Goal: Task Accomplishment & Management: Use online tool/utility

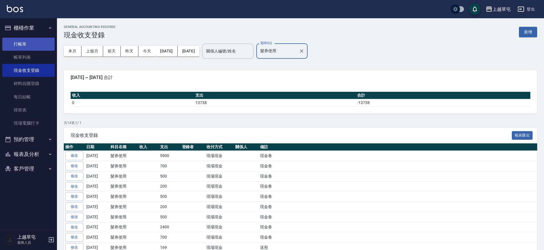
drag, startPoint x: 0, startPoint y: 0, endPoint x: 26, endPoint y: 44, distance: 50.8
click at [25, 44] on link "打帳單" at bounding box center [28, 44] width 52 height 13
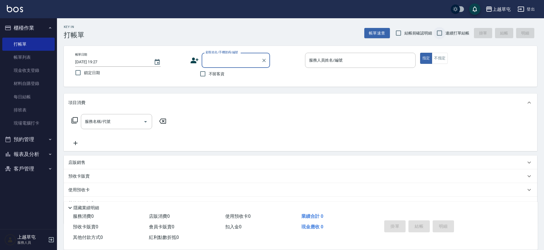
click at [438, 35] on input "連續打單結帳" at bounding box center [440, 33] width 12 height 12
checkbox input "true"
click at [202, 74] on input "不留客資" at bounding box center [203, 74] width 12 height 12
checkbox input "true"
type input "[PERSON_NAME]3"
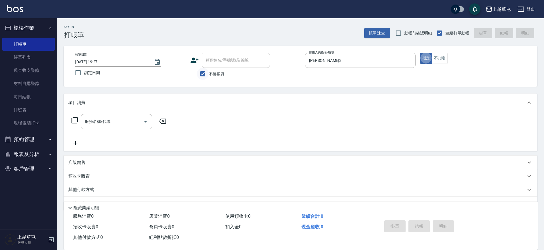
type button "true"
type input "."
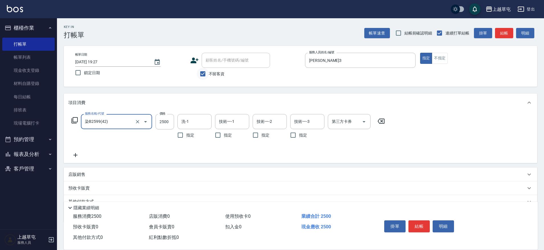
type input "染B2599(42)"
type input "1899"
type input "[PERSON_NAME]-35"
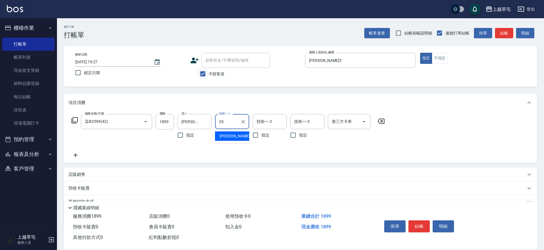
type input "[PERSON_NAME]-35"
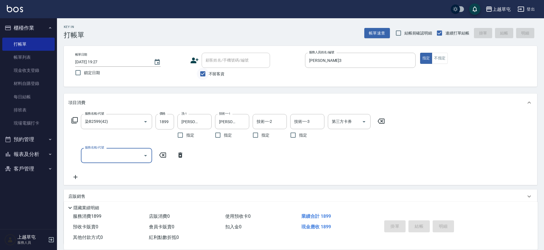
type input "[DATE] 19:28"
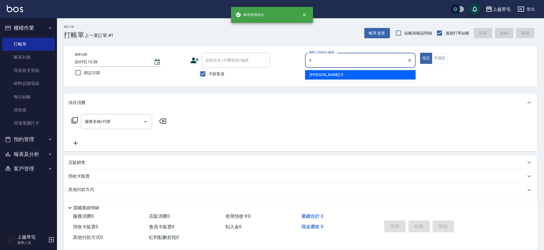
type input "[PERSON_NAME]3"
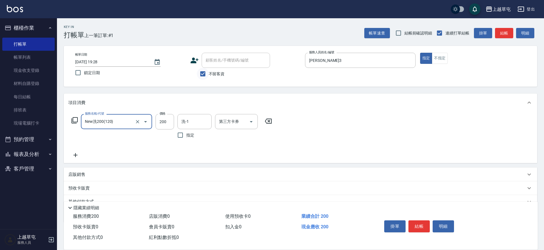
type input "New洗200(120)"
type input "[PERSON_NAME]-25"
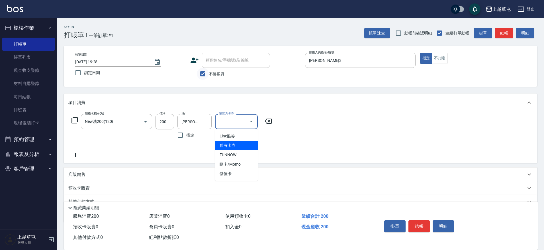
type input "舊有卡券"
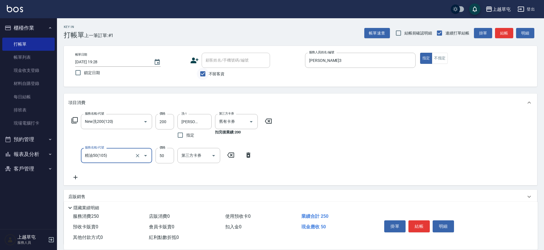
type input "精油50(105)"
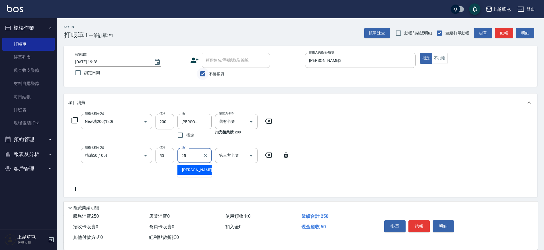
type input "[PERSON_NAME]-25"
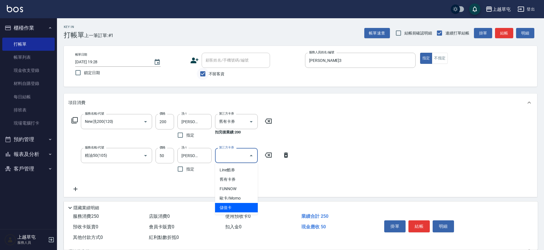
type input "儲值卡"
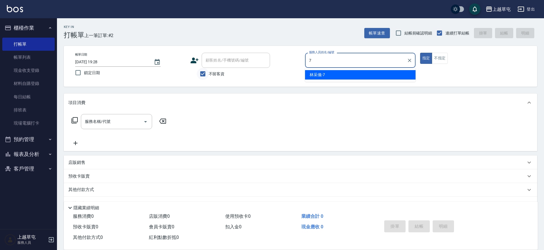
type input "[PERSON_NAME]-7"
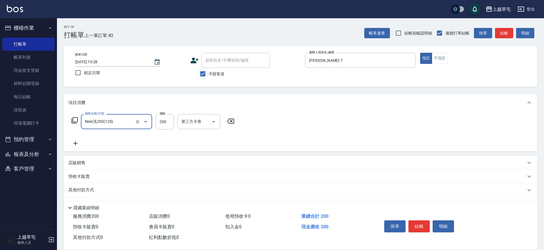
type input "New洗200(120)"
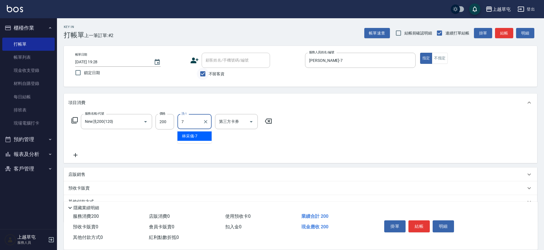
type input "[PERSON_NAME]-7"
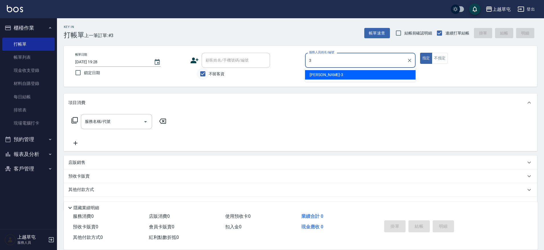
type input "[PERSON_NAME]3"
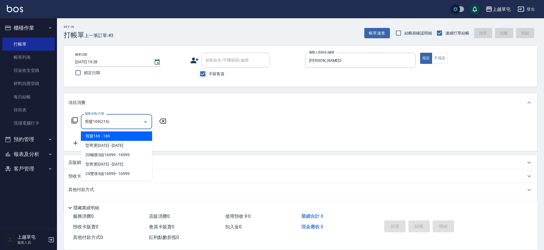
type input "剪髮169(216)"
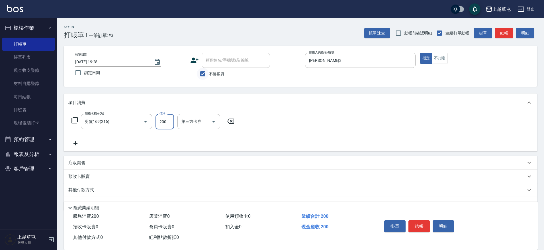
type input "200"
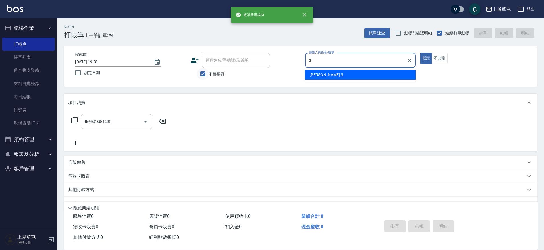
type input "[PERSON_NAME]3"
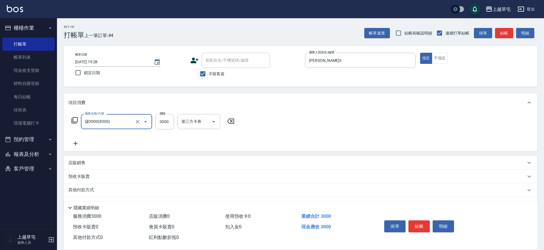
type input "儲3000(8300)"
type input "1000"
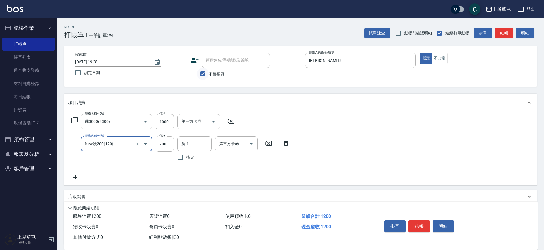
type input "New洗200(120)"
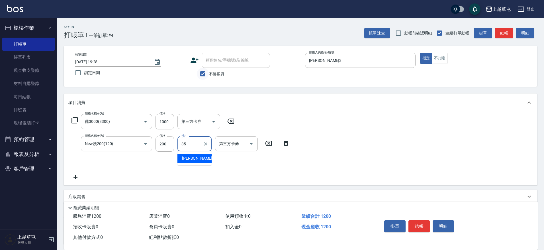
type input "[PERSON_NAME]-35"
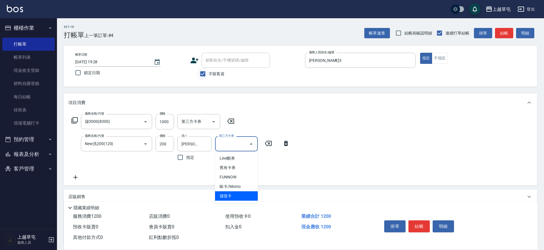
type input "儲值卡"
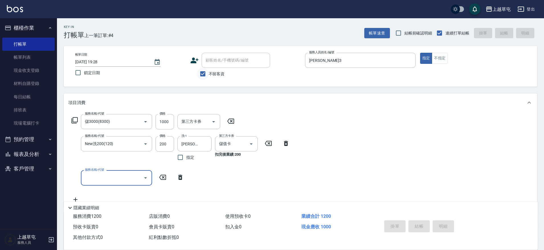
type input "[DATE] 19:29"
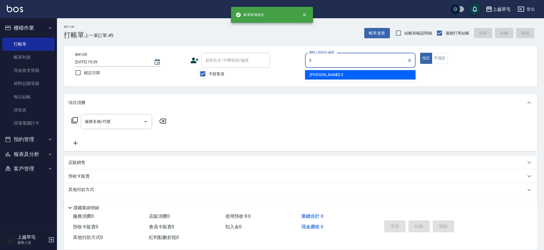
type input "[PERSON_NAME]3"
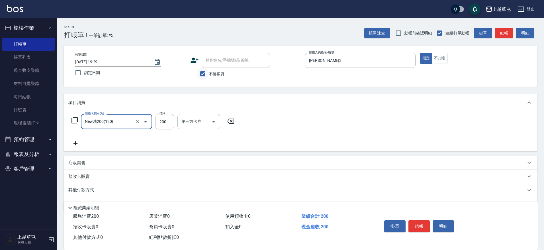
type input "New洗200(120)"
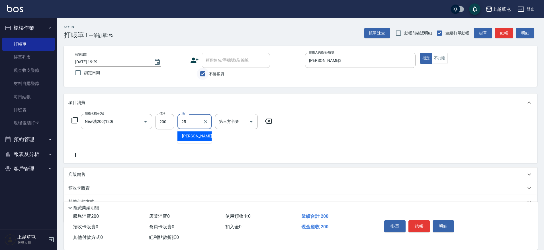
type input "[PERSON_NAME]-25"
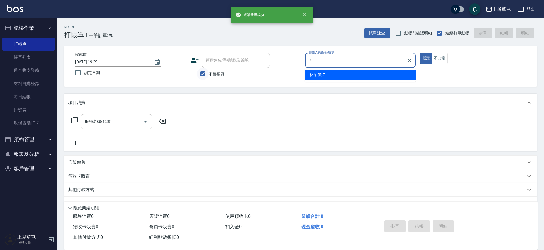
type input "[PERSON_NAME]-7"
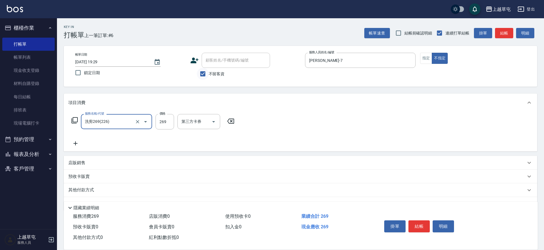
type input "洗剪269(226)"
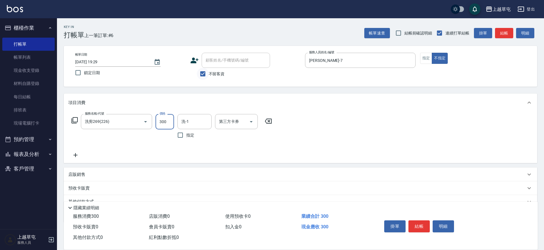
type input "300"
type input "[PERSON_NAME]-25"
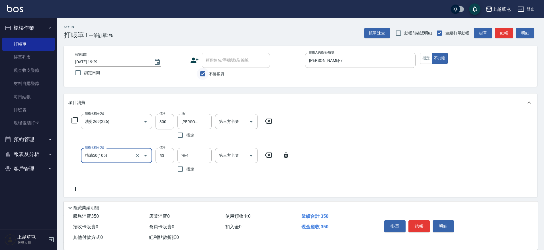
type input "精油50(105)"
type input "[PERSON_NAME]-25"
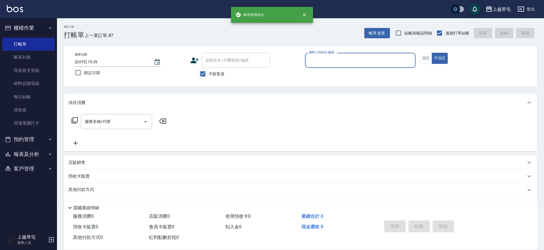
click at [432, 53] on button "不指定" at bounding box center [440, 58] width 16 height 11
type button "false"
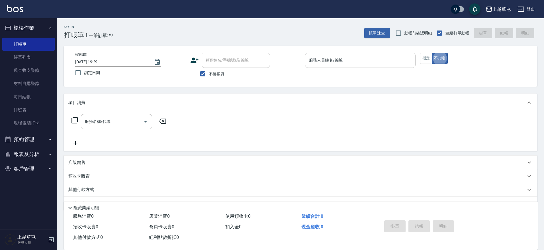
click at [336, 56] on div "服務人員姓名/編號 服務人員姓名/編號" at bounding box center [360, 60] width 111 height 15
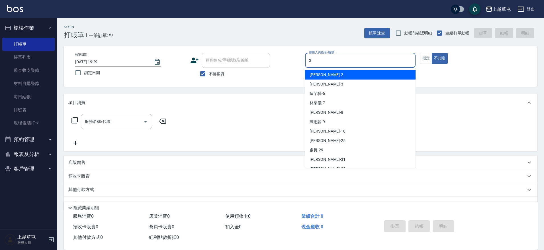
type input "[PERSON_NAME]3"
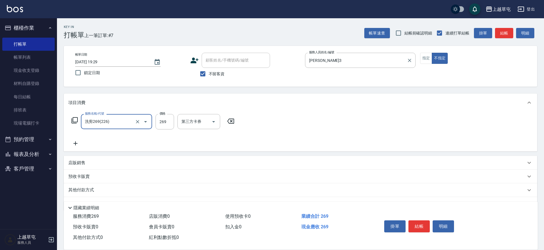
type input "洗剪269(226)"
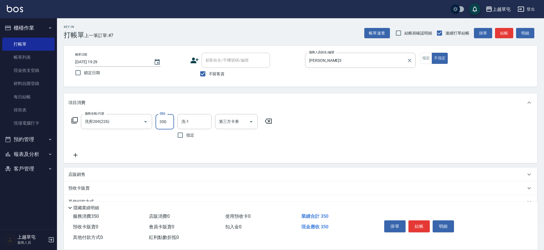
type input "350"
type input "[PERSON_NAME]-35"
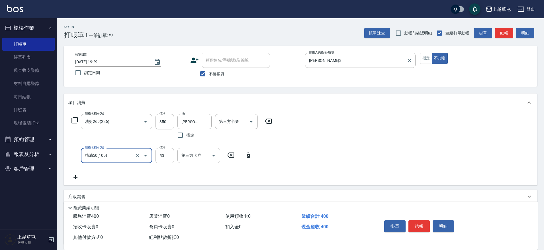
type input "精油50(105)"
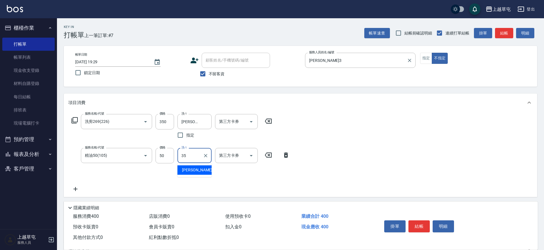
type input "[PERSON_NAME]-35"
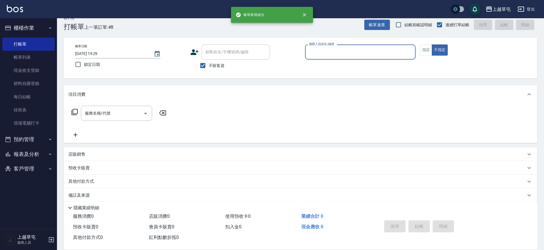
scroll to position [15, 0]
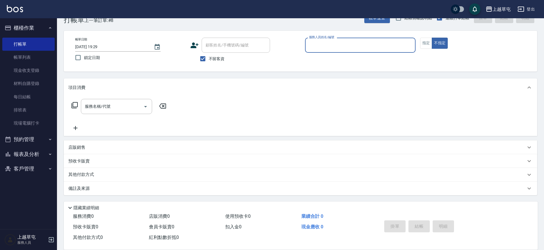
click at [35, 157] on button "報表及分析" at bounding box center [28, 154] width 52 height 15
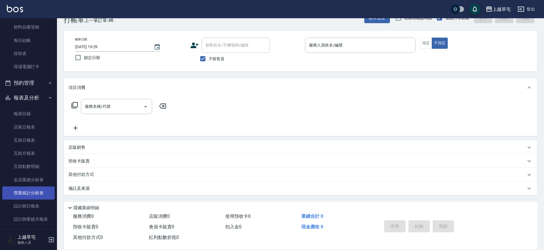
scroll to position [57, 0]
click at [31, 210] on link "設計師日報表" at bounding box center [28, 205] width 52 height 13
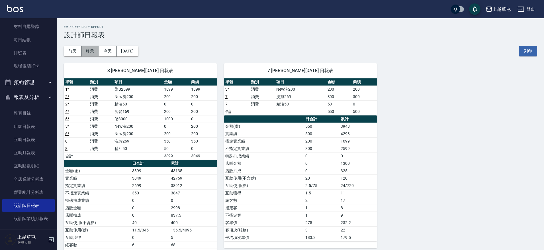
click at [91, 52] on button "昨天" at bounding box center [90, 51] width 18 height 11
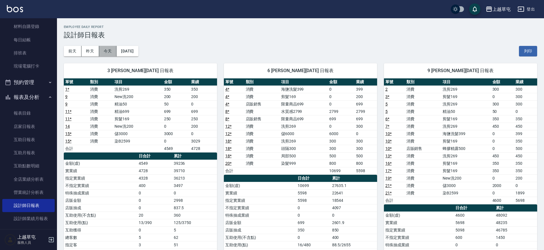
click at [101, 52] on button "今天" at bounding box center [108, 51] width 18 height 11
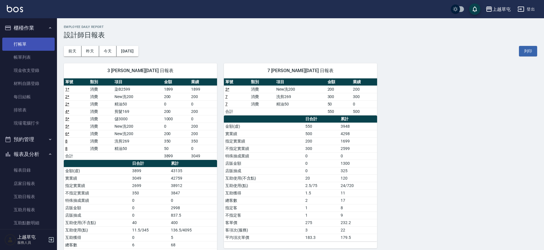
click at [33, 43] on link "打帳單" at bounding box center [28, 44] width 52 height 13
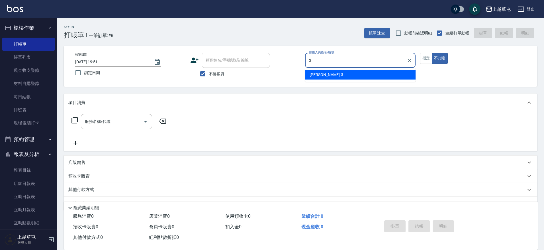
type input "[PERSON_NAME]3"
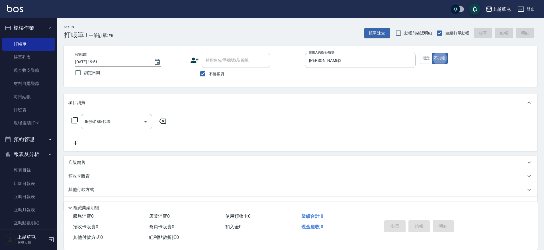
type button "false"
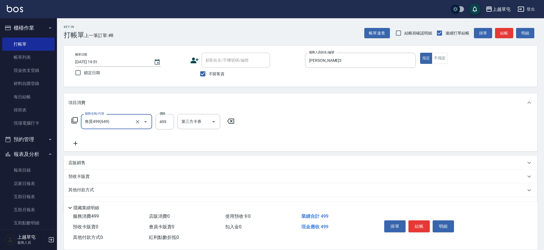
type input "角質499(649)"
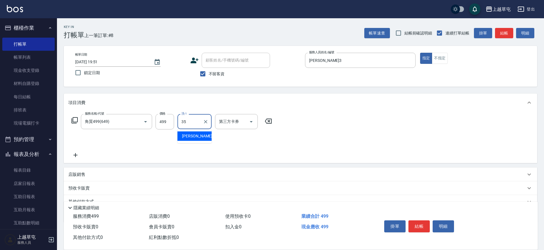
type input "[PERSON_NAME]-35"
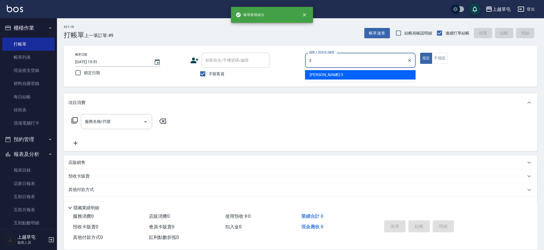
type input "3"
type button "true"
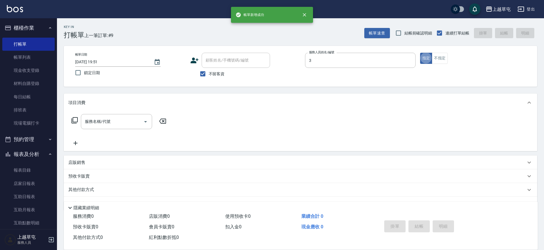
type input "[PERSON_NAME]3"
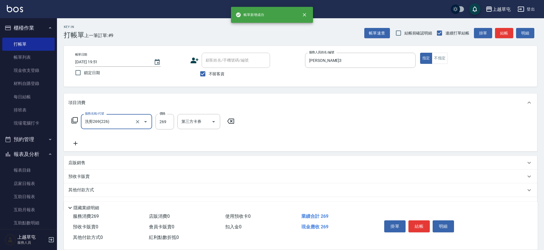
type input "洗剪269(226)"
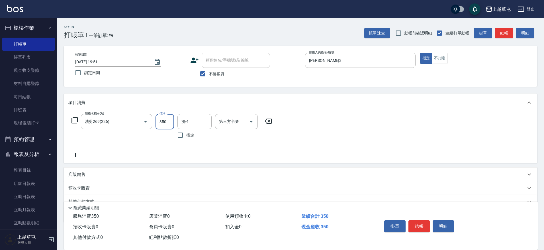
type input "350"
type input "[PERSON_NAME]-35"
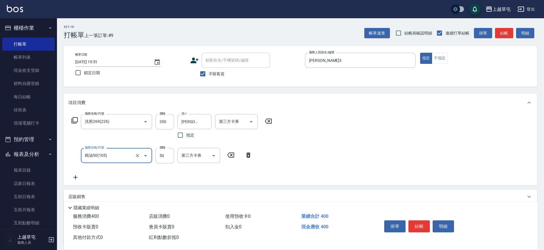
type input "精油50(105)"
type input "50"
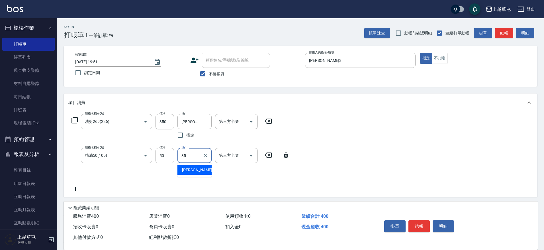
type input "[PERSON_NAME]-35"
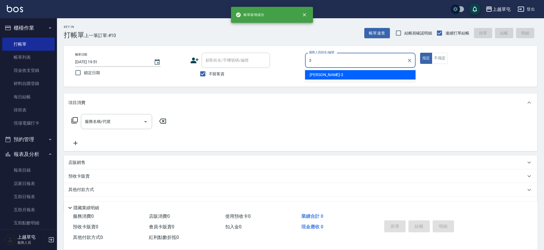
type input "[PERSON_NAME]3"
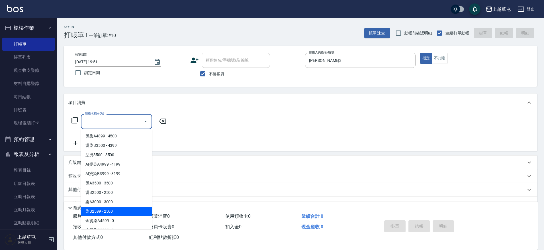
type input "染B2599(42)"
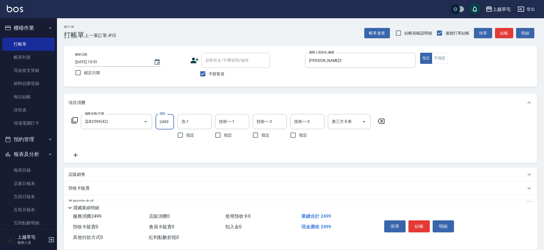
type input "2499"
type input "3"
type input "[PERSON_NAME]-25"
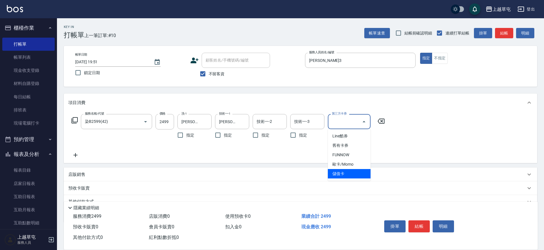
type input "儲值卡"
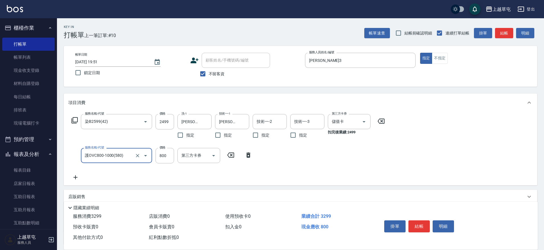
type input "護OVC800-1000(580)"
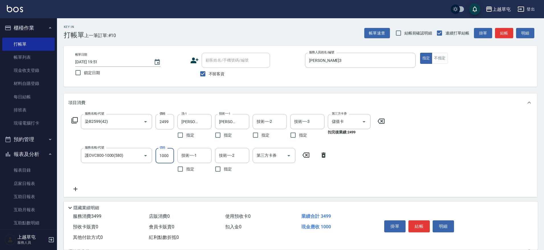
type input "1000"
type input "[PERSON_NAME]-25"
type input "245"
click at [234, 153] on div "技術一-2 技術一-2" at bounding box center [232, 155] width 34 height 15
type input "[PERSON_NAME]-25"
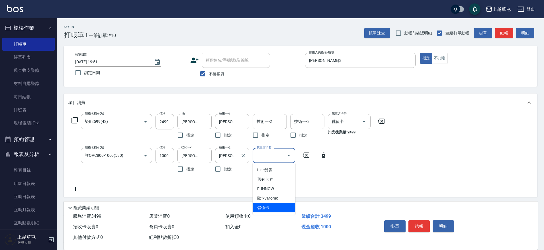
type input "儲值卡"
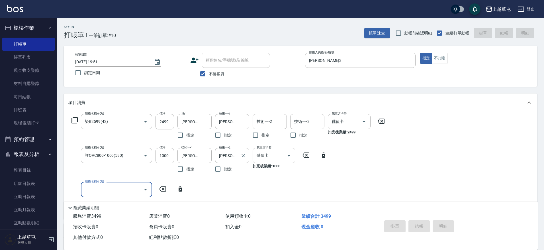
type input "[DATE] 19:52"
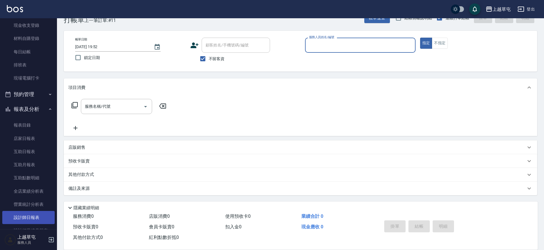
scroll to position [103, 0]
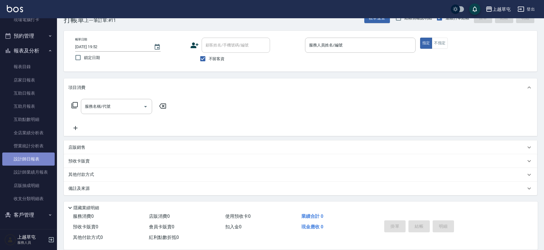
click at [31, 161] on link "設計師日報表" at bounding box center [28, 158] width 52 height 13
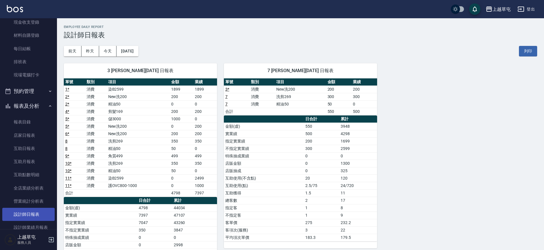
scroll to position [103, 0]
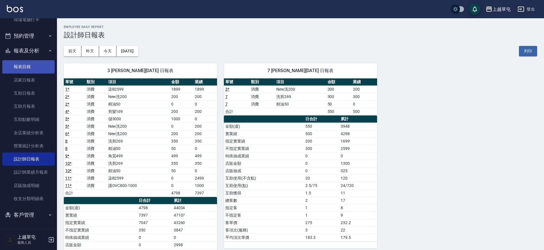
click at [26, 66] on link "報表目錄" at bounding box center [28, 66] width 52 height 13
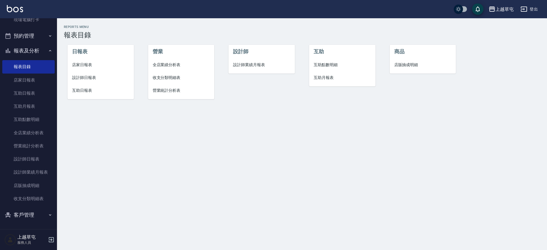
click at [87, 63] on span "店家日報表" at bounding box center [100, 65] width 57 height 6
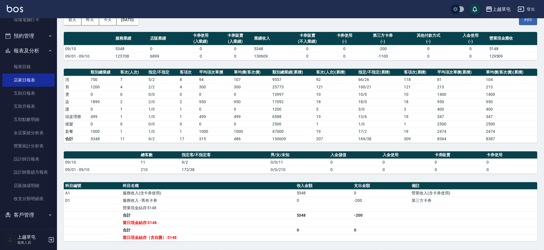
scroll to position [97, 0]
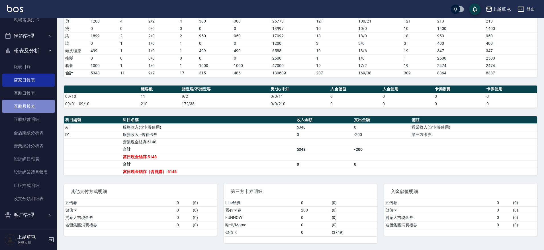
click at [33, 108] on link "互助月報表" at bounding box center [28, 106] width 52 height 13
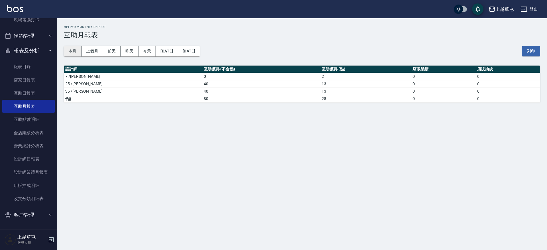
click at [76, 52] on button "本月" at bounding box center [73, 51] width 18 height 11
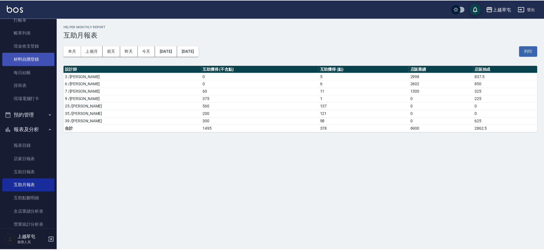
scroll to position [18, 0]
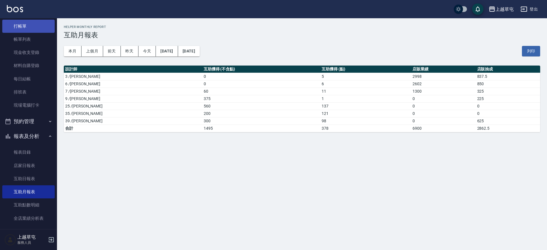
click at [25, 27] on link "打帳單" at bounding box center [28, 26] width 52 height 13
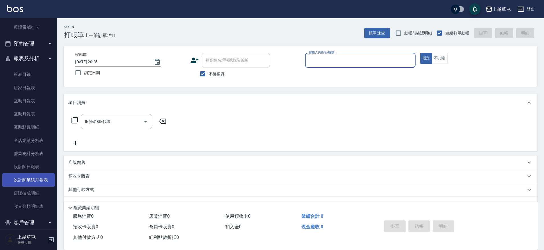
scroll to position [103, 0]
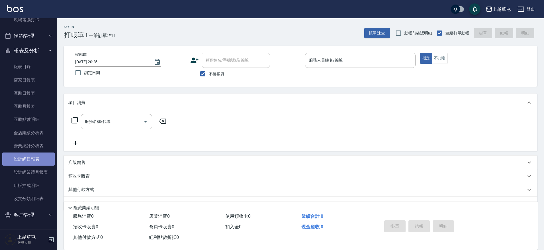
click at [29, 158] on link "設計師日報表" at bounding box center [28, 158] width 52 height 13
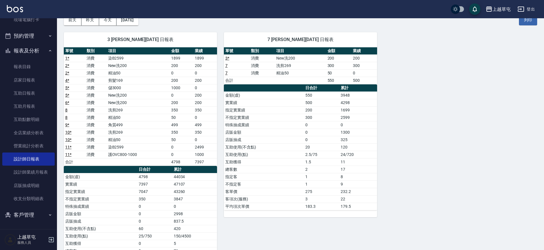
scroll to position [30, 0]
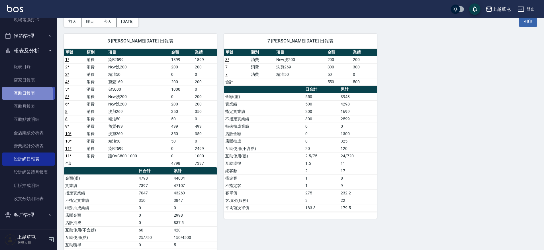
click at [25, 95] on link "互助日報表" at bounding box center [28, 93] width 52 height 13
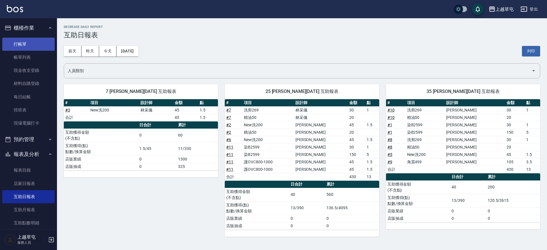
click at [20, 47] on link "打帳單" at bounding box center [28, 44] width 52 height 13
